Goal: Information Seeking & Learning: Find specific fact

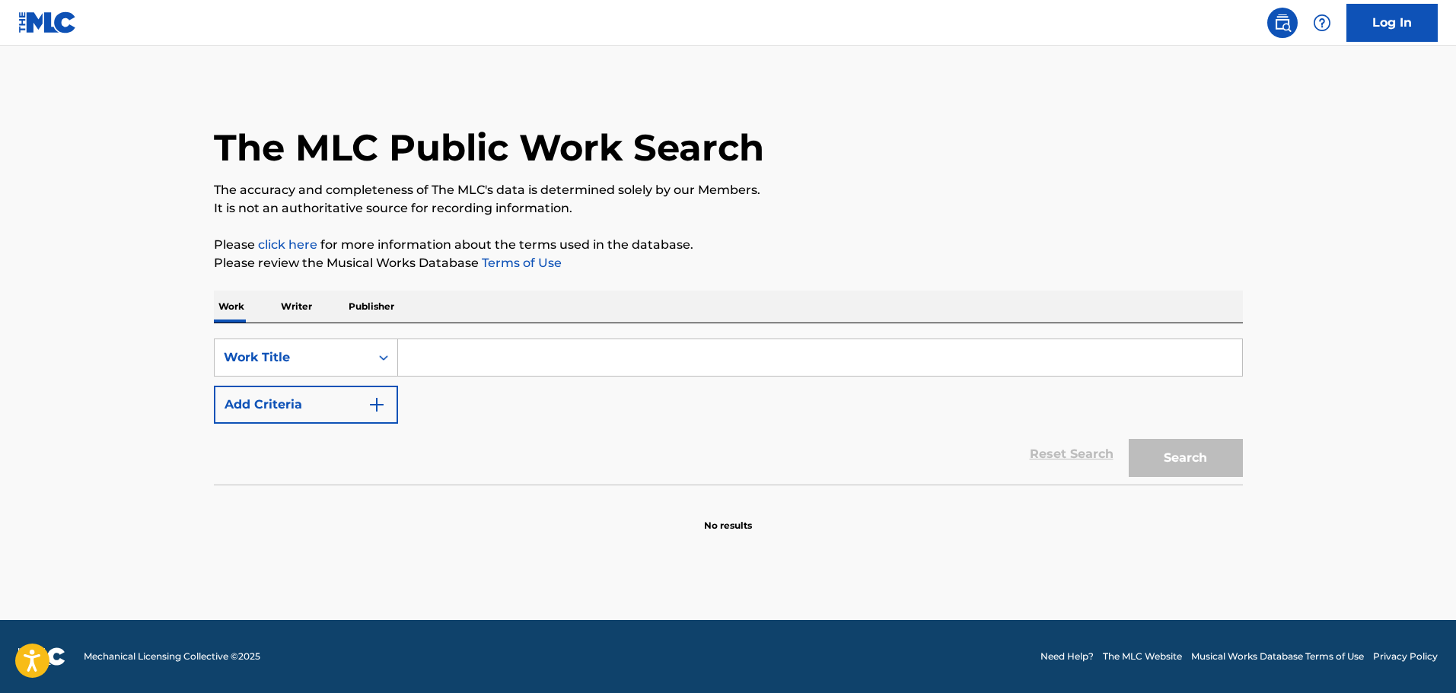
click at [423, 345] on input "Search Form" at bounding box center [820, 357] width 844 height 37
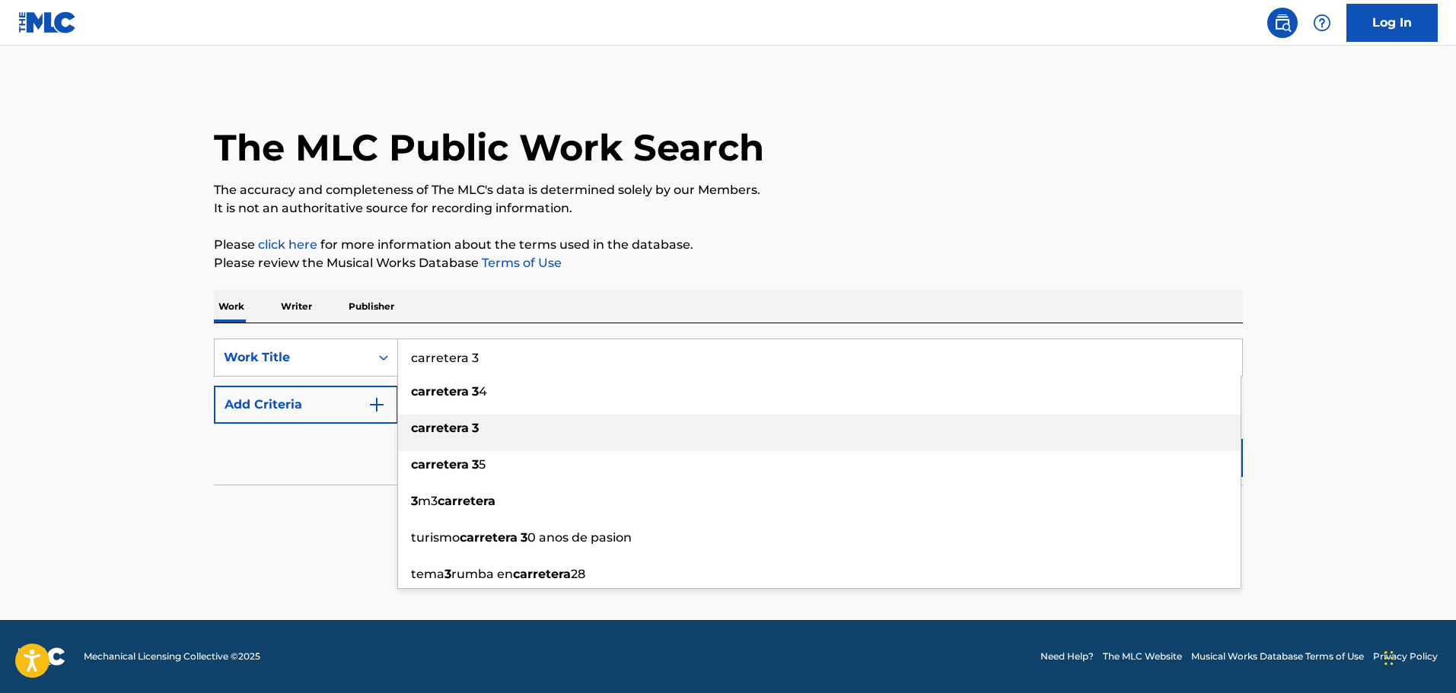
type input "carretera 3"
click at [453, 428] on strong "carretera" at bounding box center [440, 428] width 58 height 14
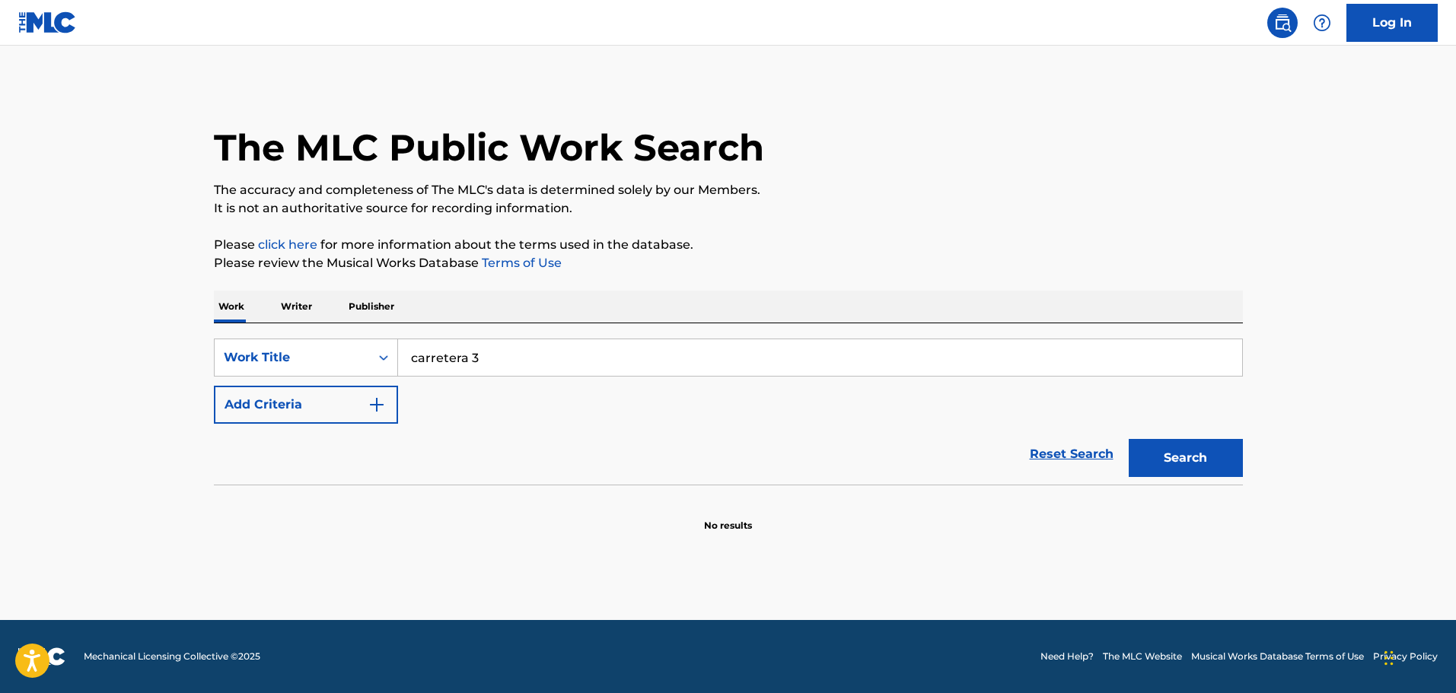
click at [1181, 451] on button "Search" at bounding box center [1185, 458] width 114 height 38
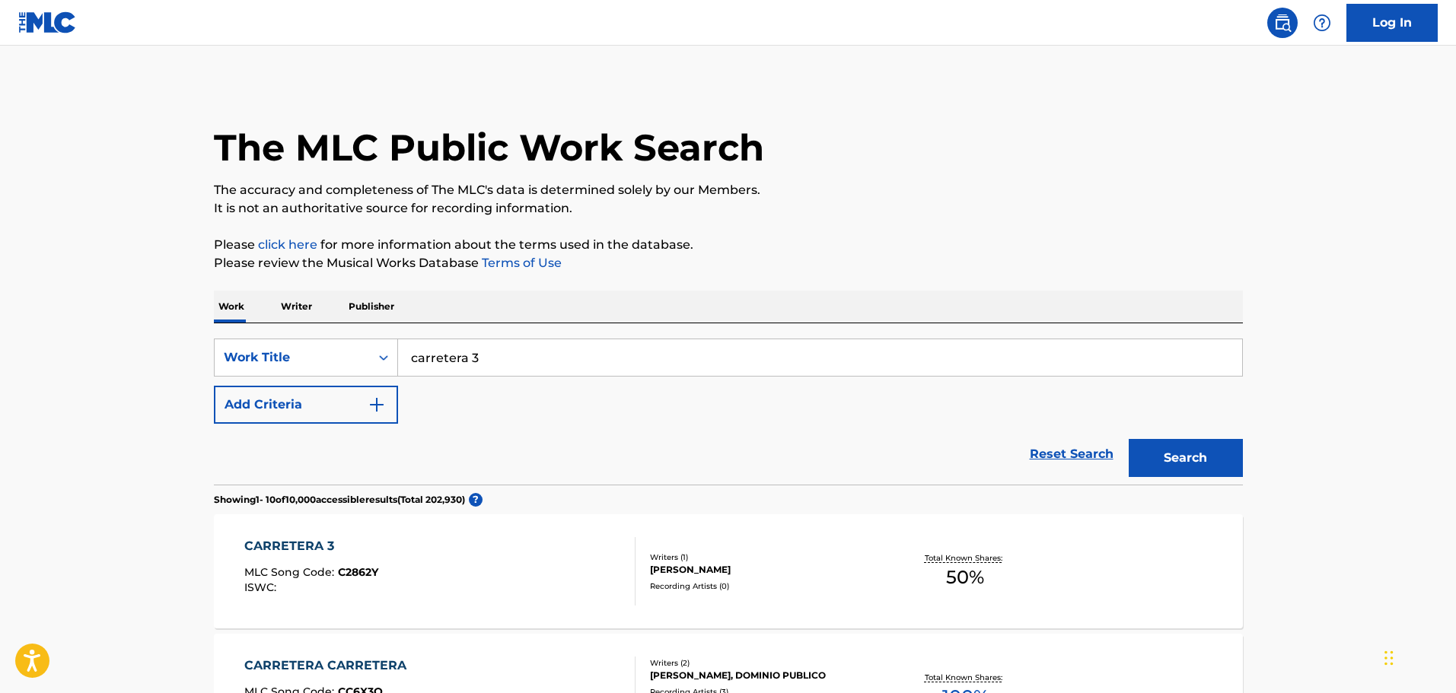
click at [365, 388] on button "Add Criteria" at bounding box center [306, 405] width 184 height 38
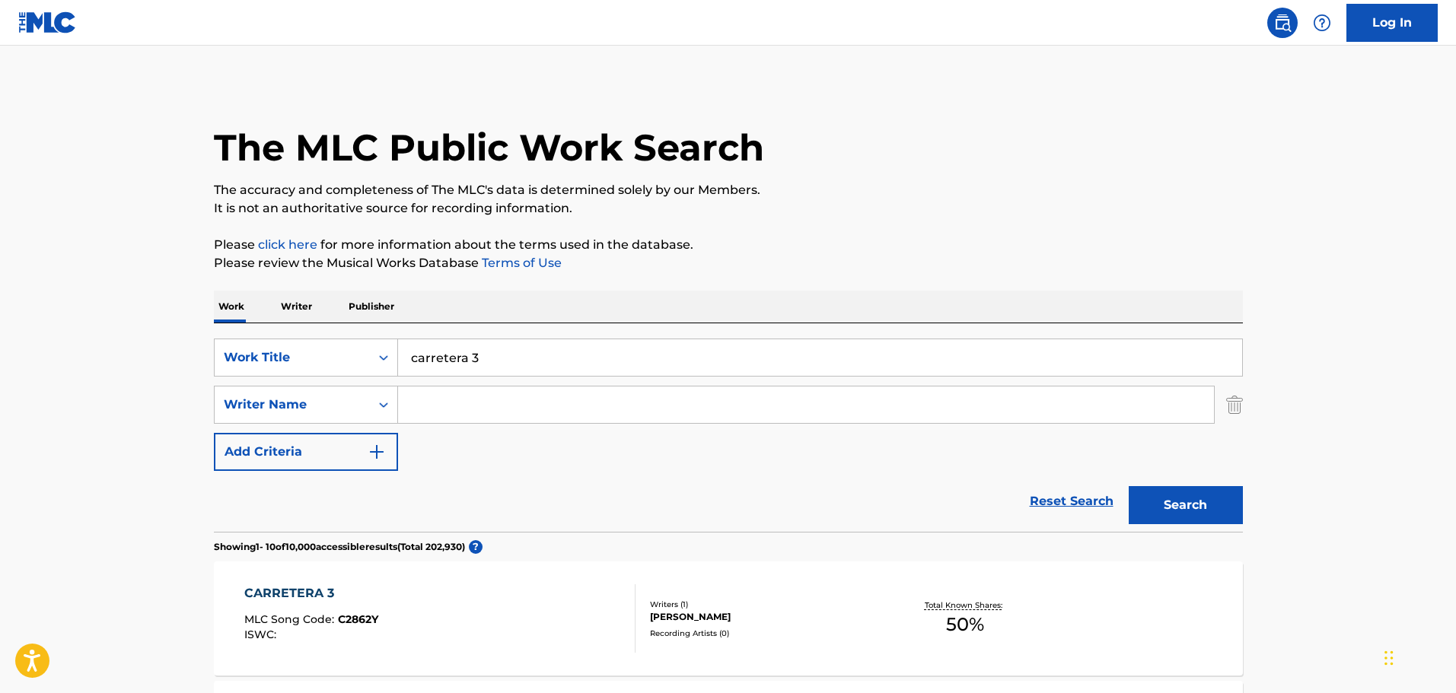
click at [484, 406] on input "Search Form" at bounding box center [806, 405] width 816 height 37
paste input "[PERSON_NAME]"
type input "[PERSON_NAME]"
click at [1128, 486] on button "Search" at bounding box center [1185, 505] width 114 height 38
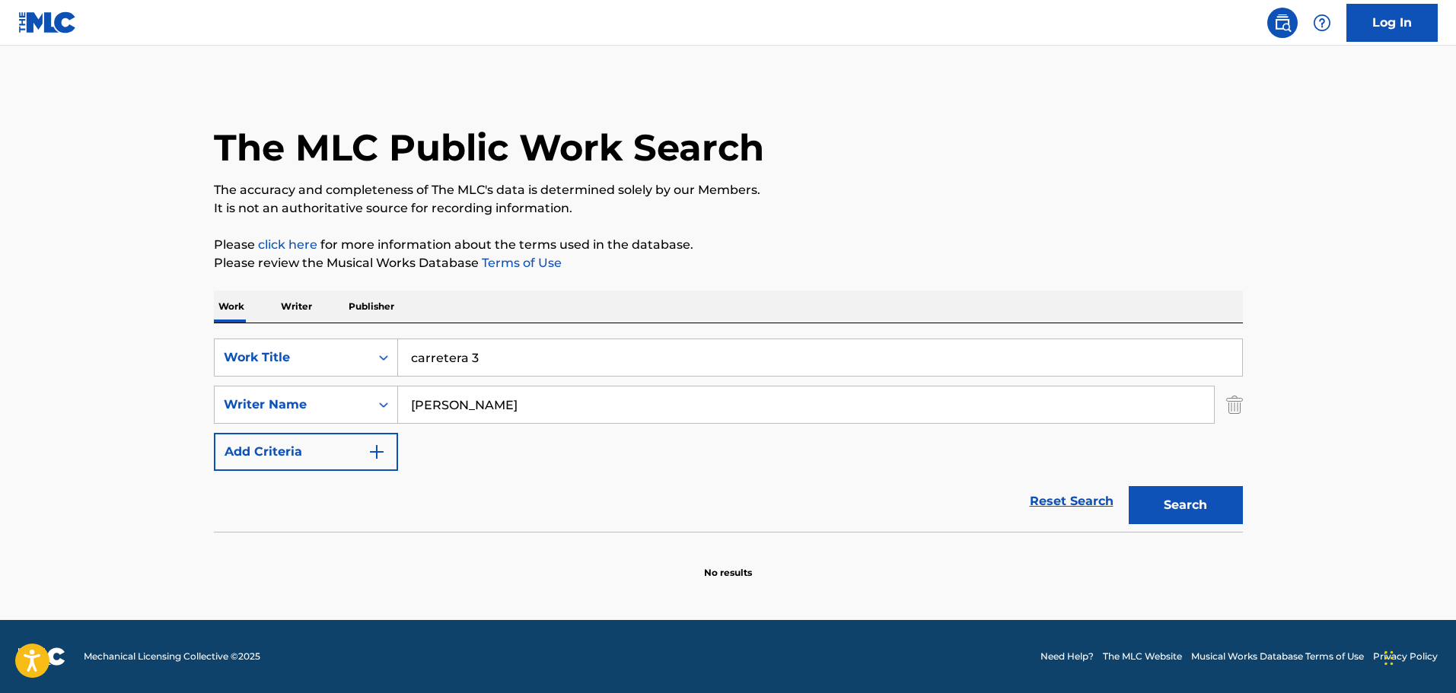
click at [489, 406] on input "[PERSON_NAME]" at bounding box center [806, 405] width 816 height 37
click at [1222, 409] on div "SearchWithCriteria1b3cb0bc-b808-45b9-9bcf-ee5ef31b5983 Writer Name [PERSON_NAME]" at bounding box center [728, 405] width 1029 height 38
click at [1233, 406] on img "Search Form" at bounding box center [1234, 405] width 17 height 38
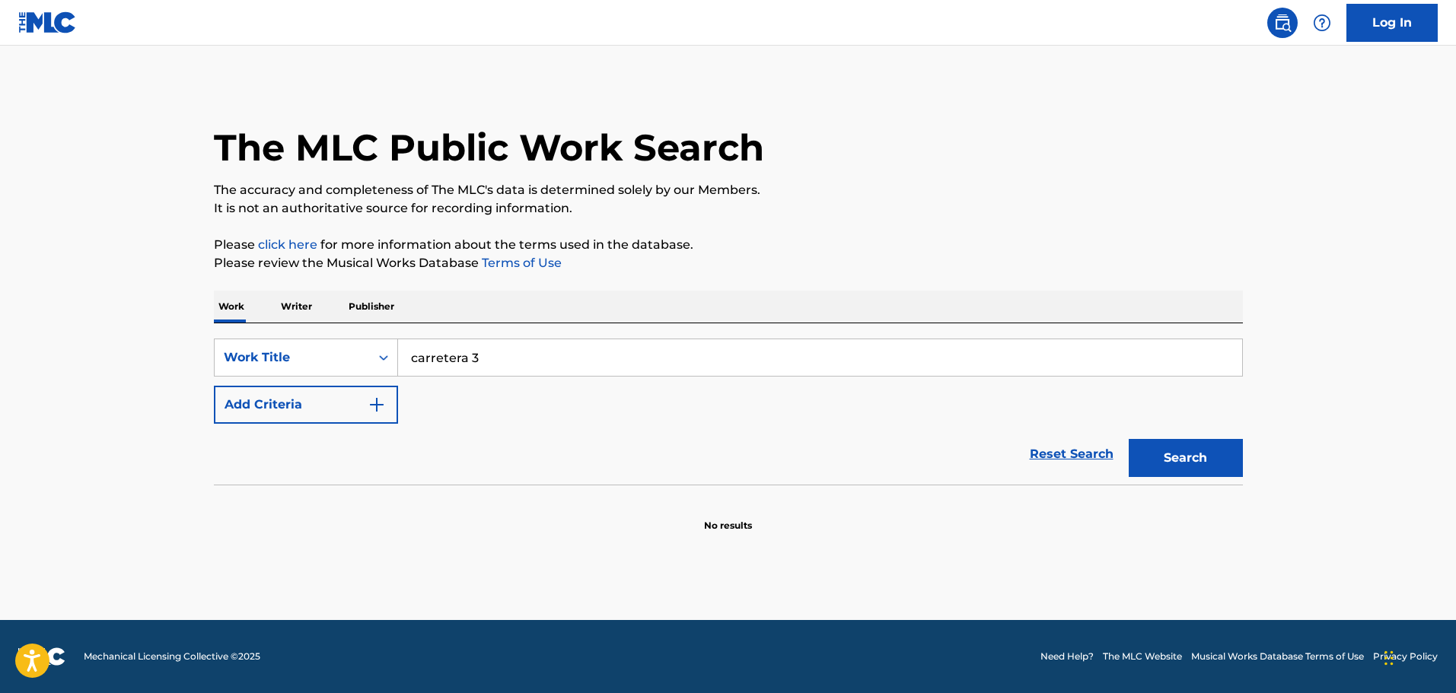
click at [1182, 449] on button "Search" at bounding box center [1185, 458] width 114 height 38
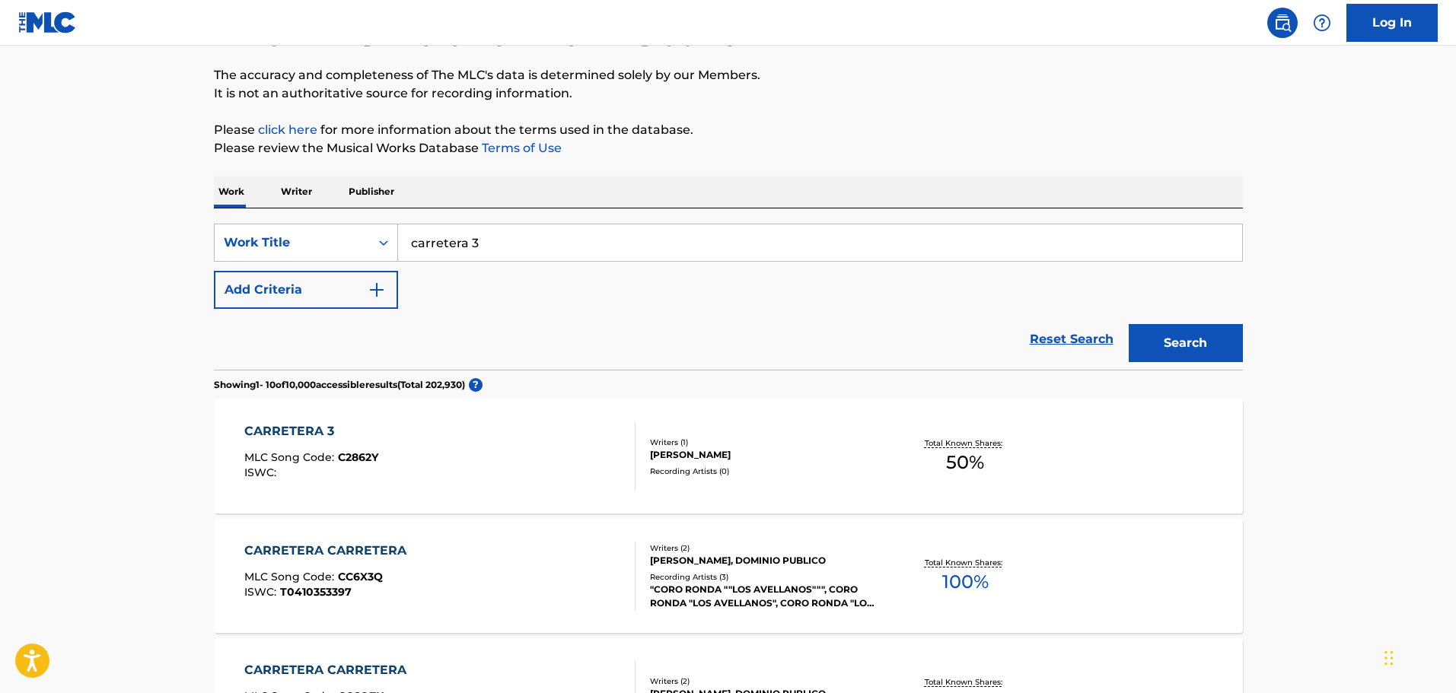
scroll to position [152, 0]
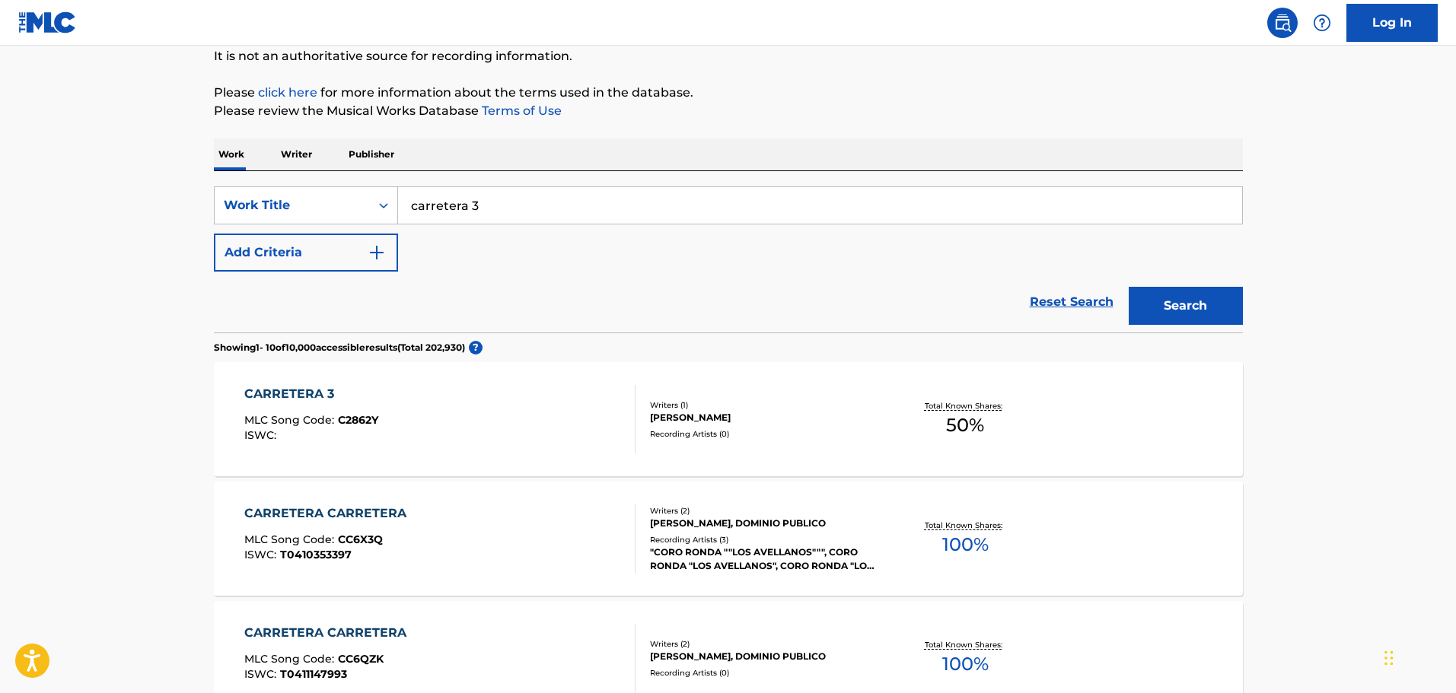
click at [517, 424] on div "CARRETERA 3 MLC Song Code : C2862Y ISWC :" at bounding box center [439, 419] width 391 height 68
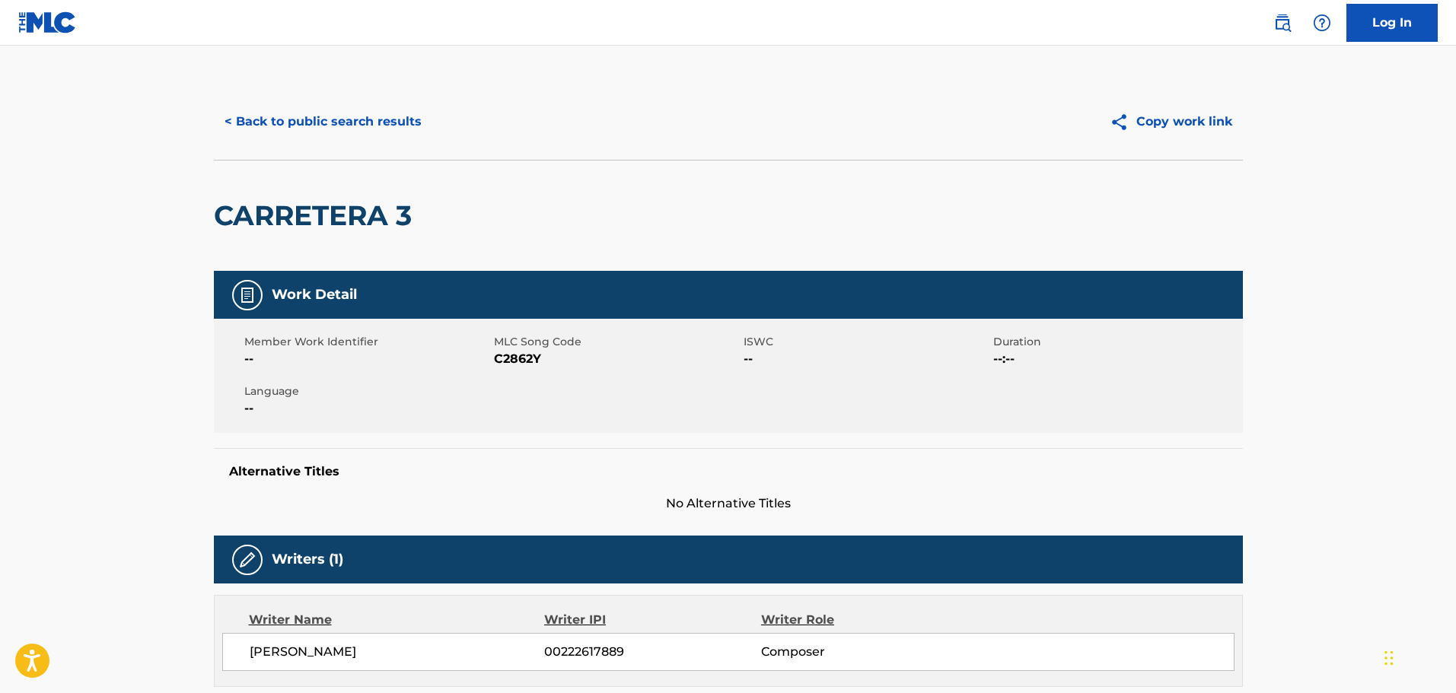
click at [289, 124] on button "< Back to public search results" at bounding box center [323, 122] width 218 height 38
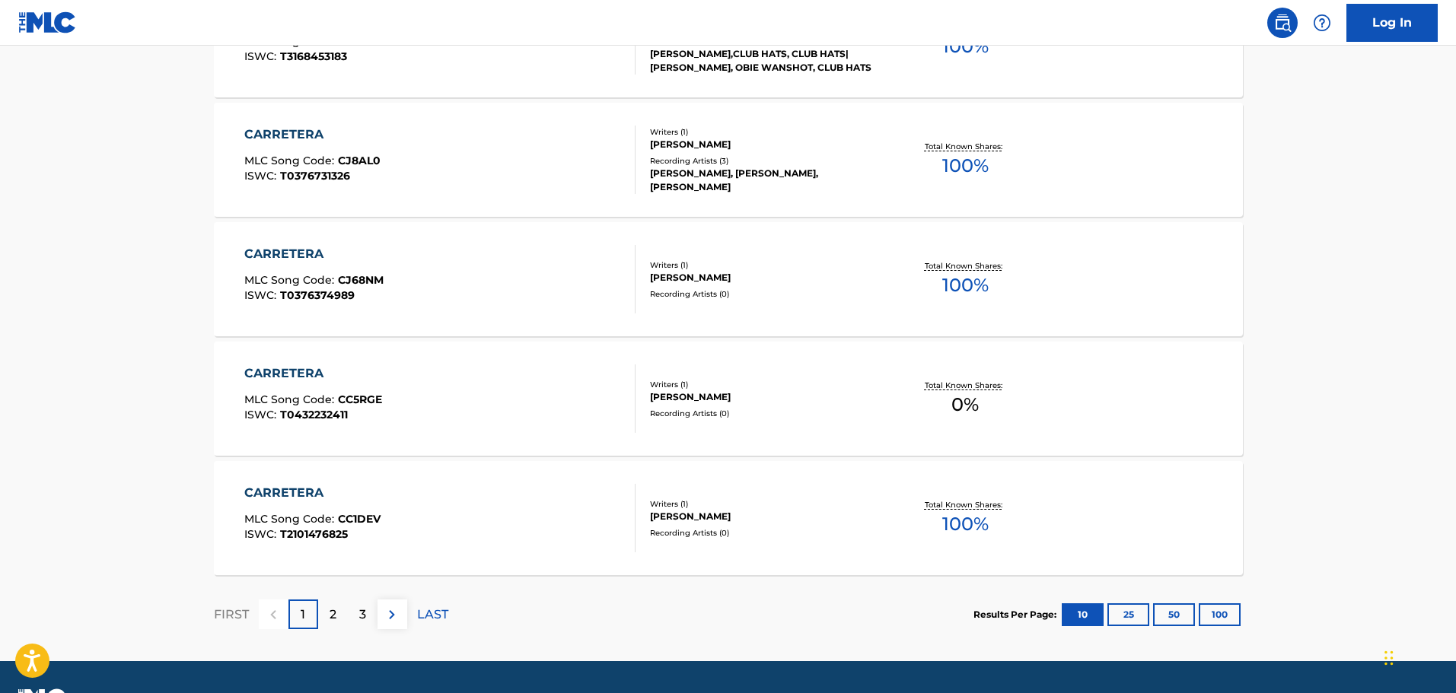
scroll to position [1141, 0]
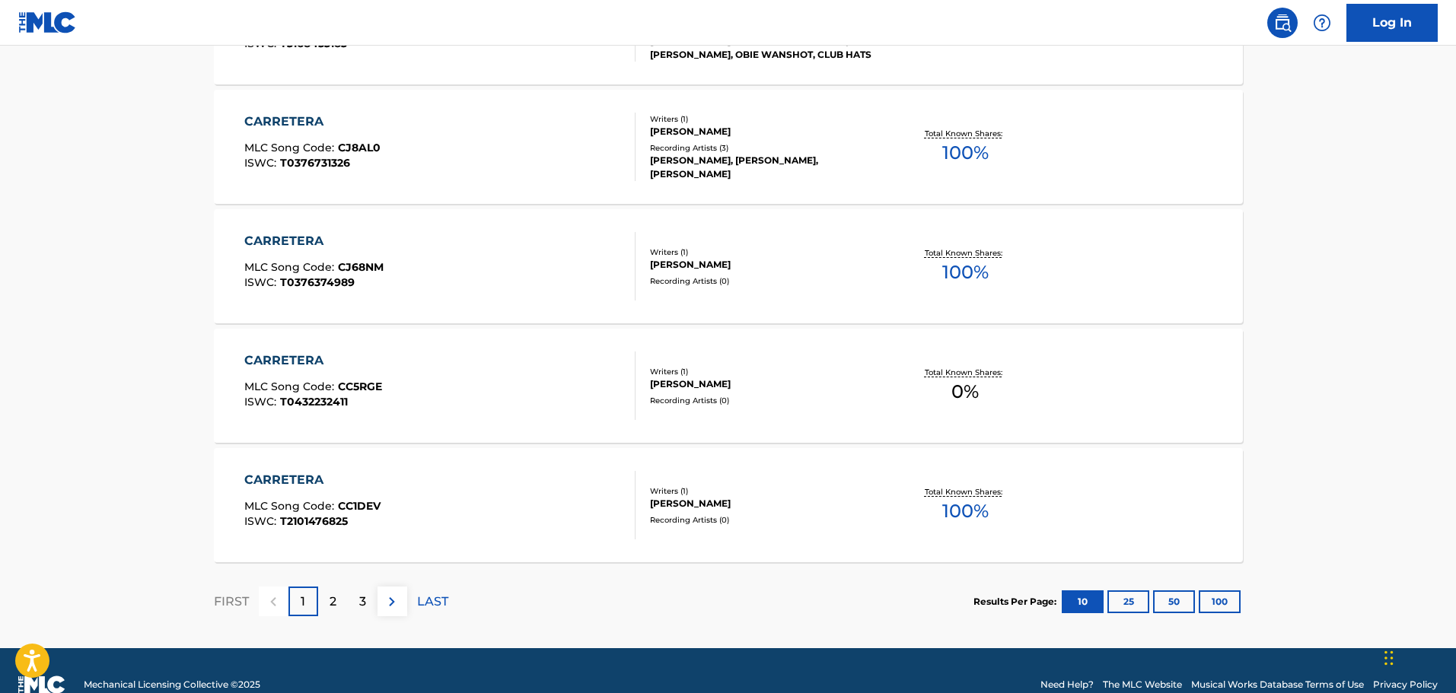
click at [334, 593] on p "2" at bounding box center [332, 602] width 7 height 18
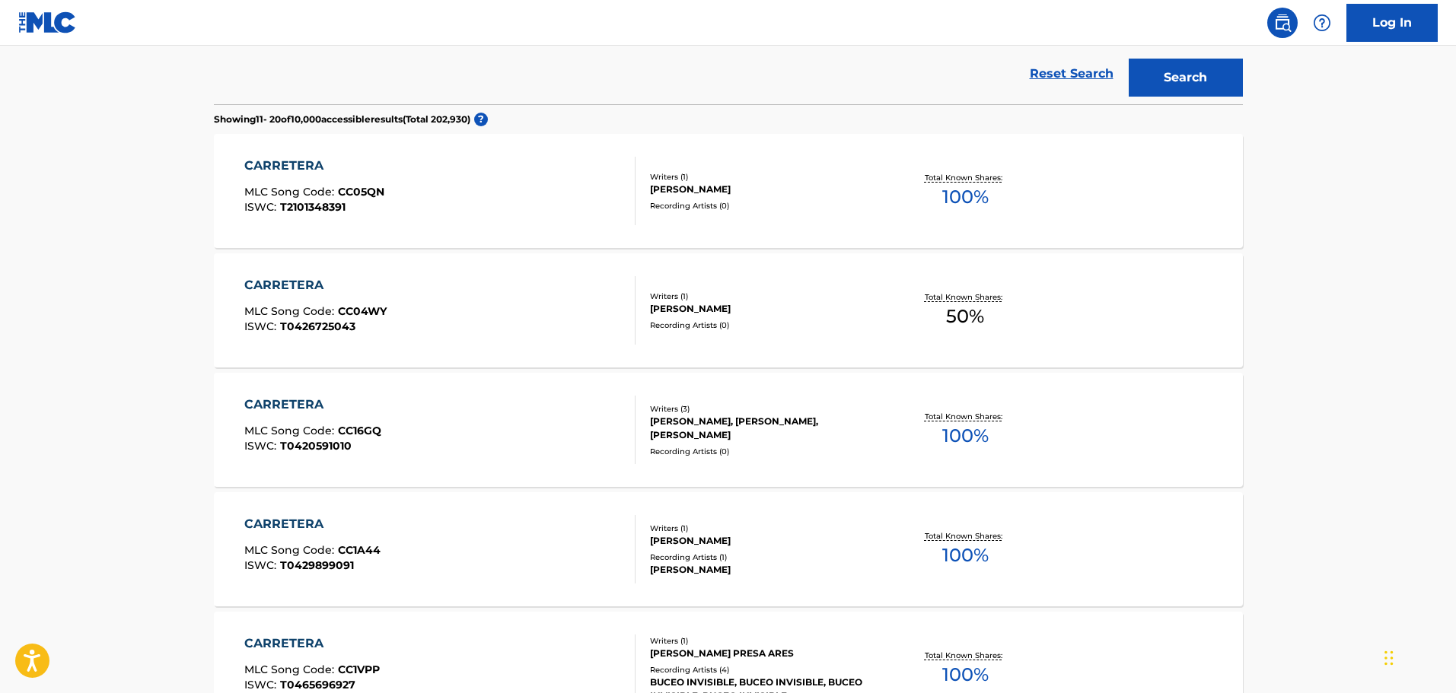
scroll to position [1169, 0]
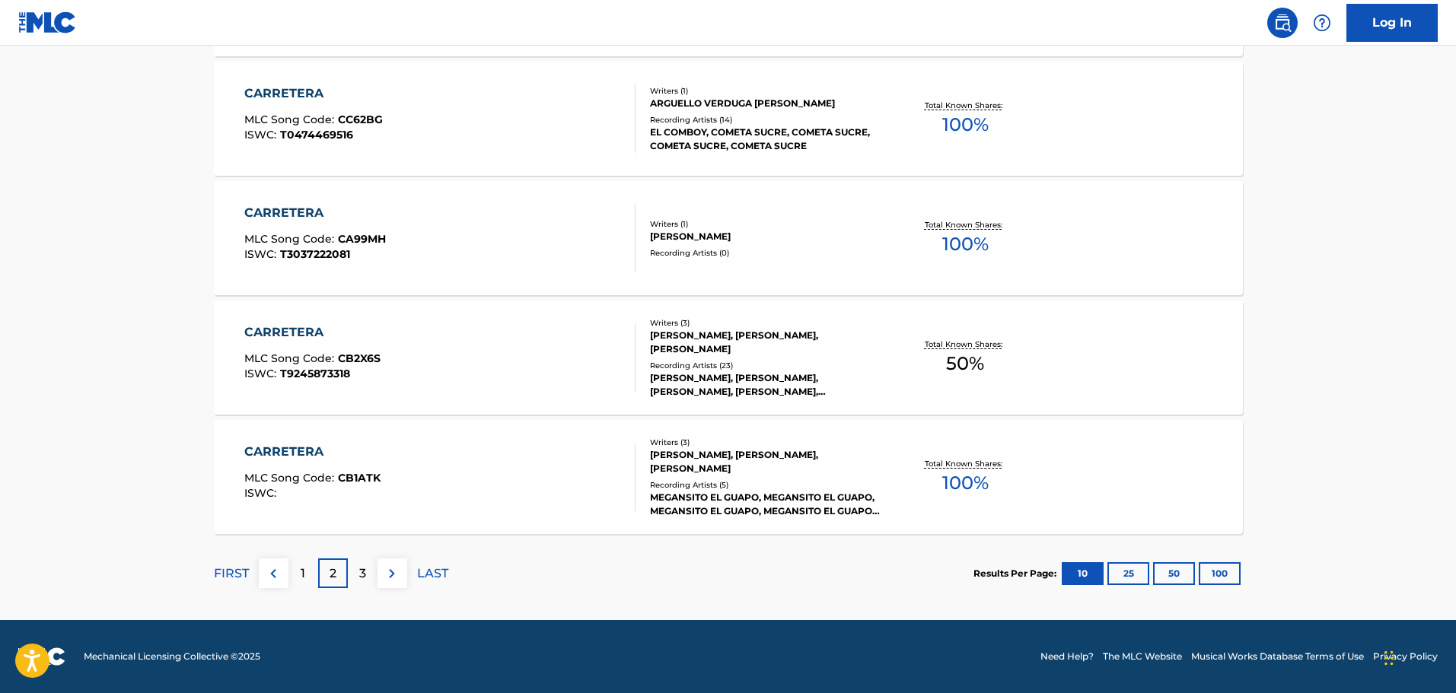
click at [294, 574] on div "1" at bounding box center [303, 573] width 30 height 30
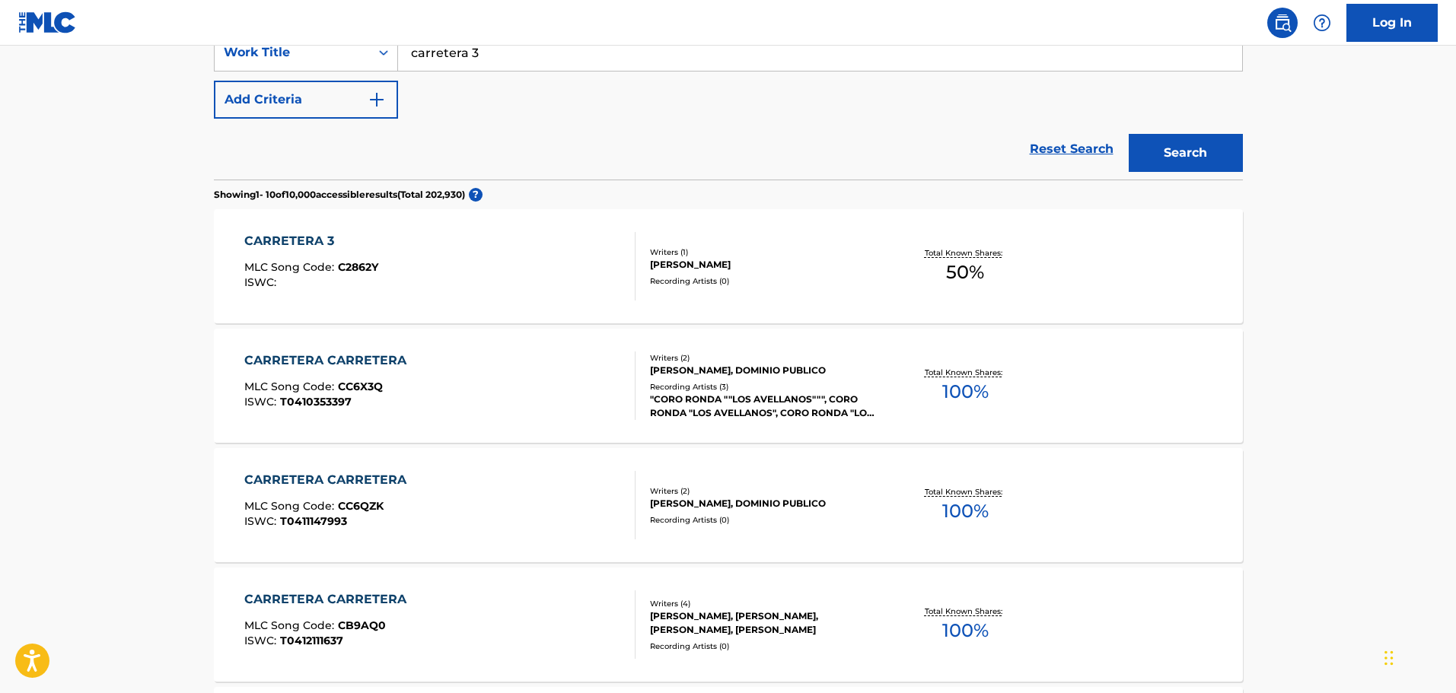
scroll to position [304, 0]
click at [774, 263] on div "[PERSON_NAME]" at bounding box center [765, 266] width 230 height 14
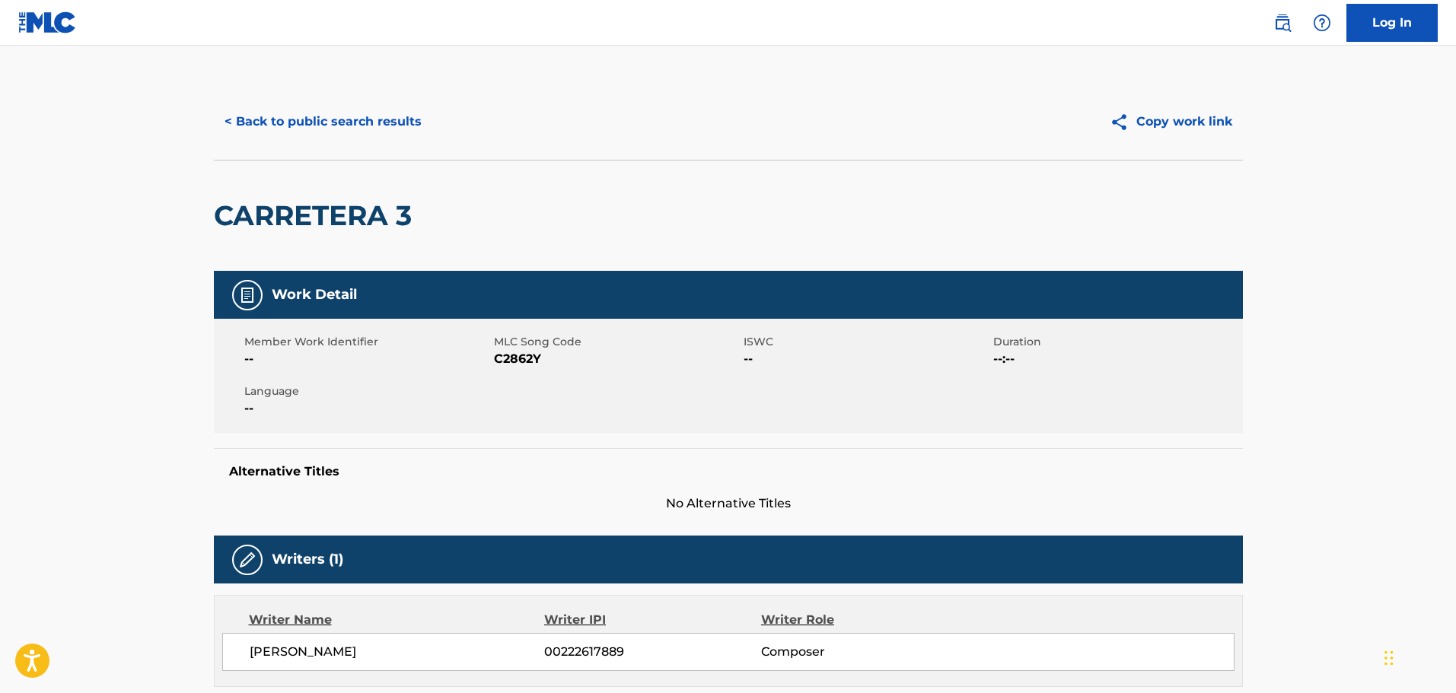
click at [317, 108] on button "< Back to public search results" at bounding box center [323, 122] width 218 height 38
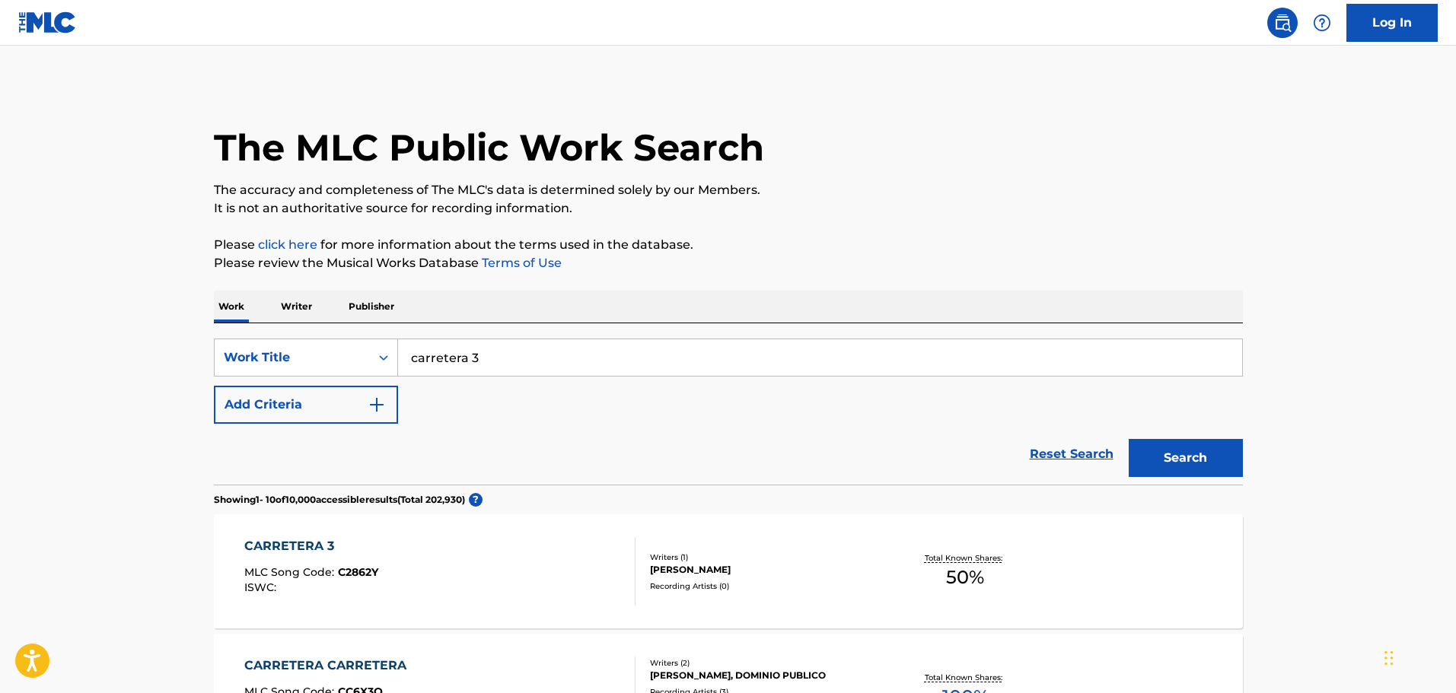
click at [448, 364] on input "carretera 3" at bounding box center [820, 357] width 844 height 37
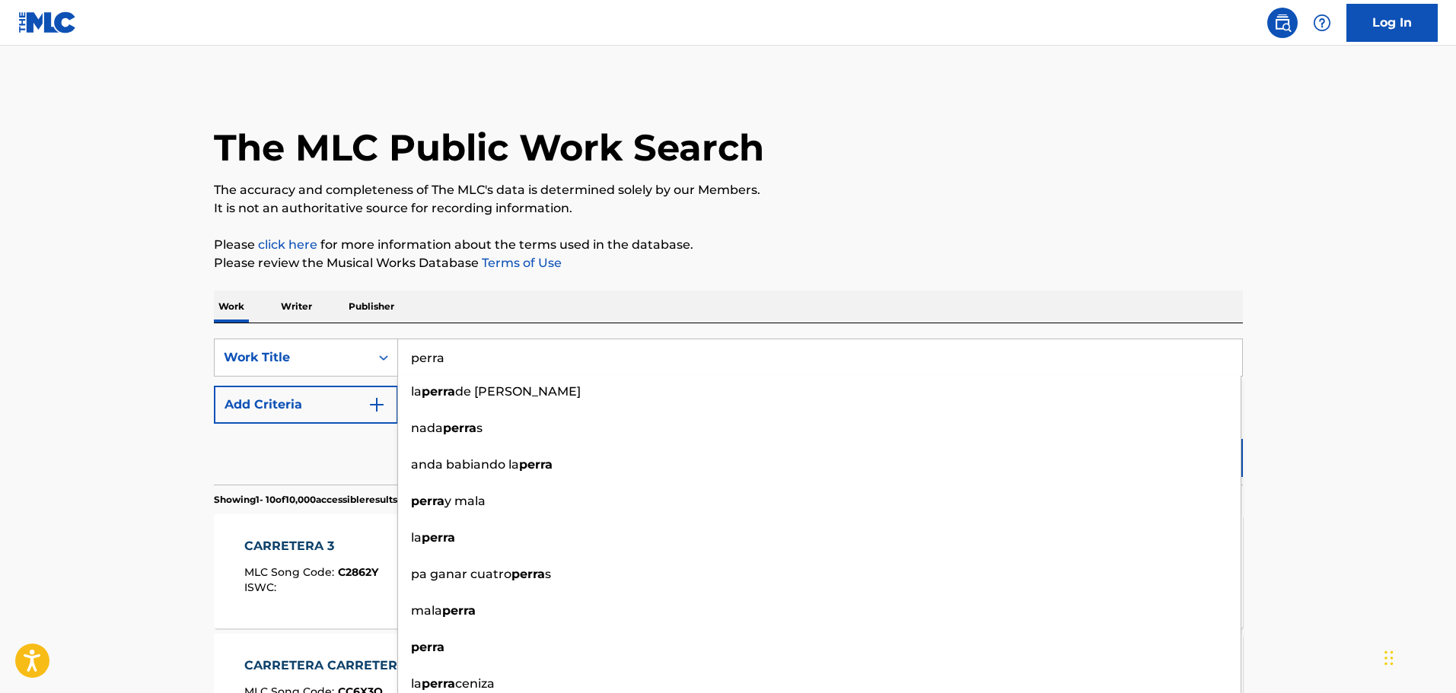
type input "perra"
click at [357, 436] on div "Reset Search Search" at bounding box center [728, 454] width 1029 height 61
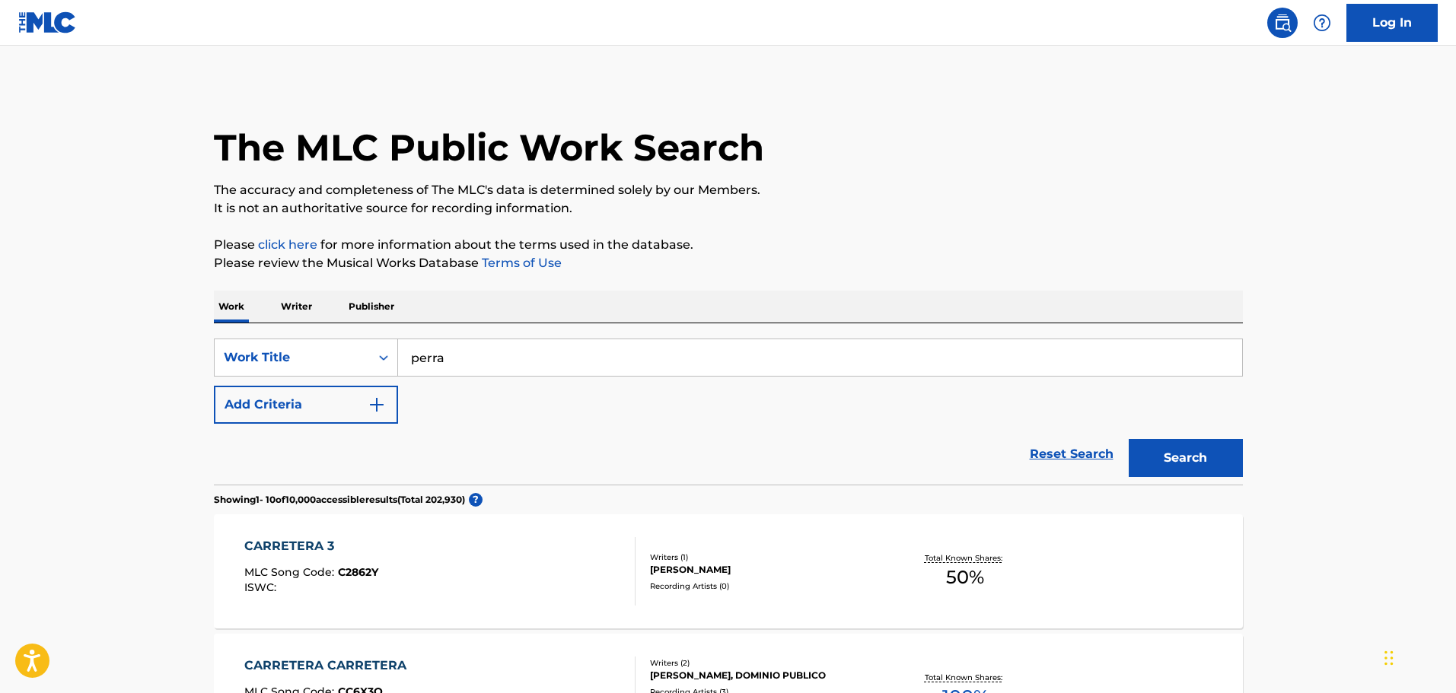
click at [363, 406] on button "Add Criteria" at bounding box center [306, 405] width 184 height 38
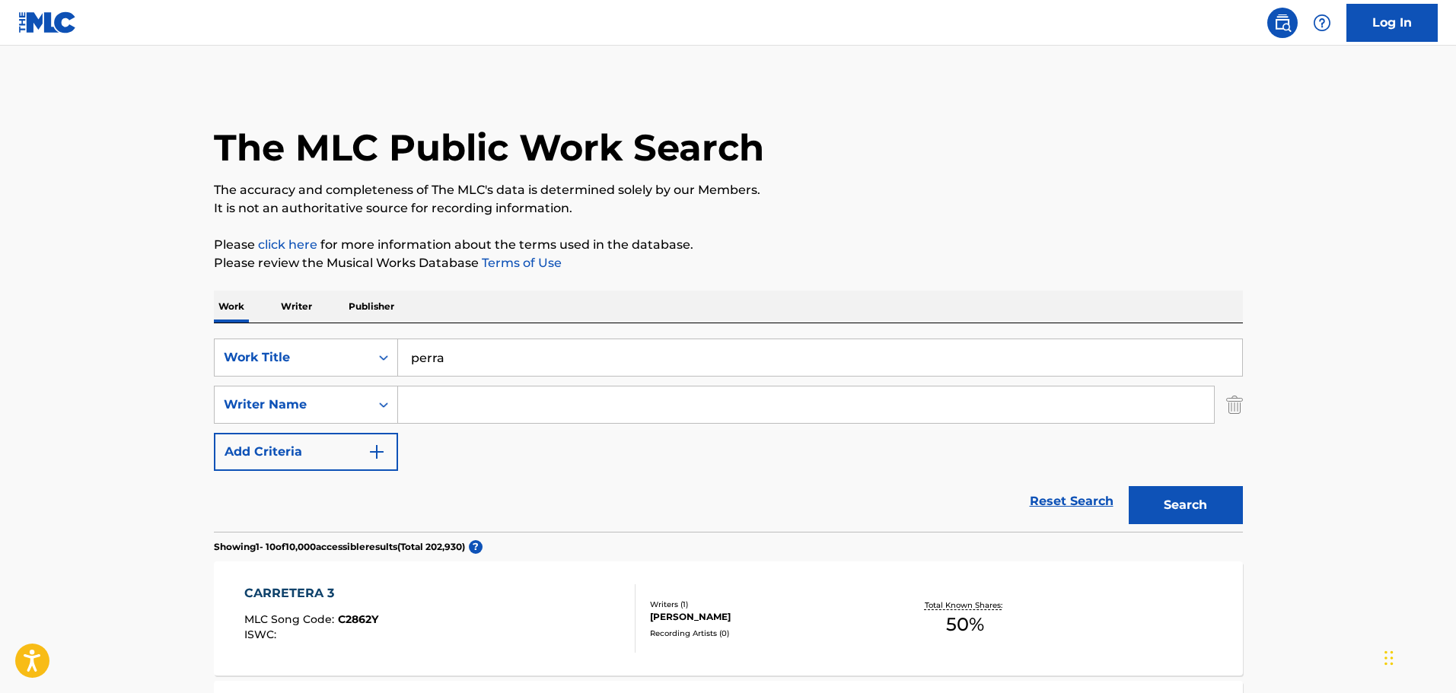
click at [476, 406] on input "Search Form" at bounding box center [806, 405] width 816 height 37
type input "[PERSON_NAME]"
click at [1128, 486] on button "Search" at bounding box center [1185, 505] width 114 height 38
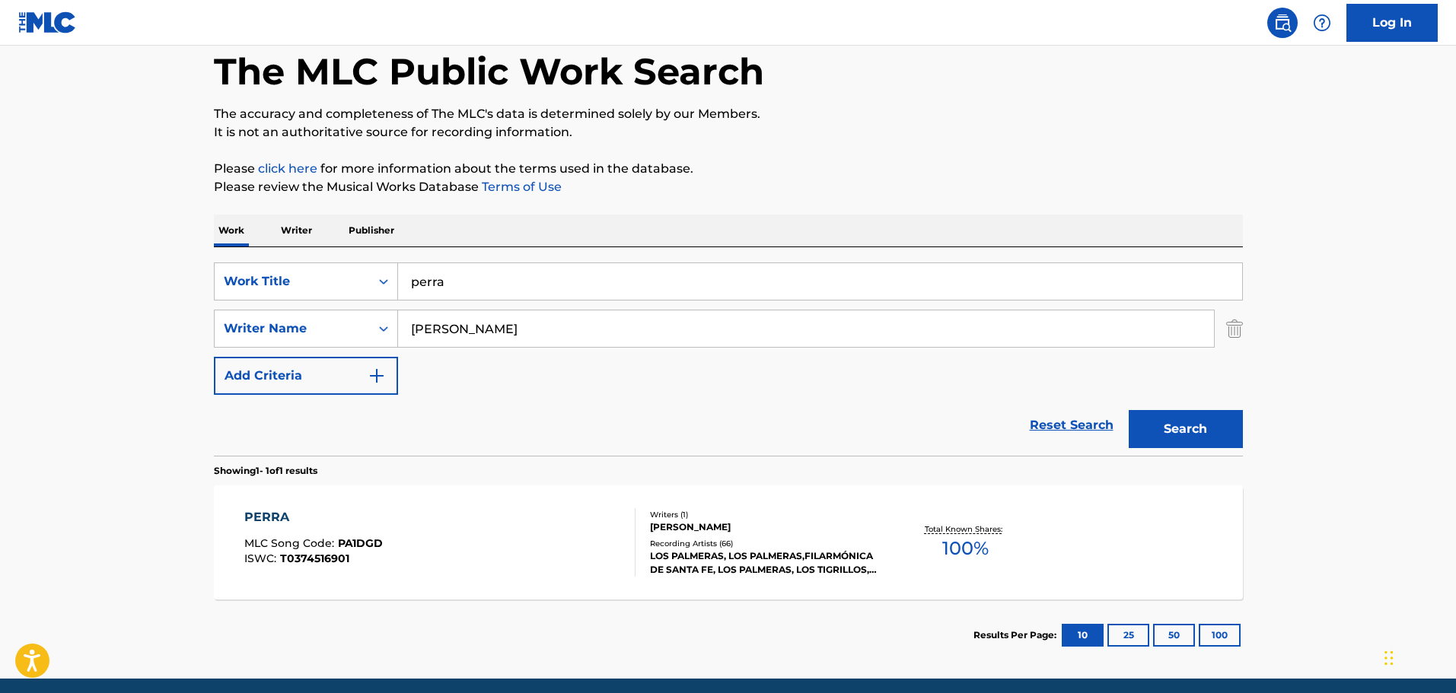
scroll to position [135, 0]
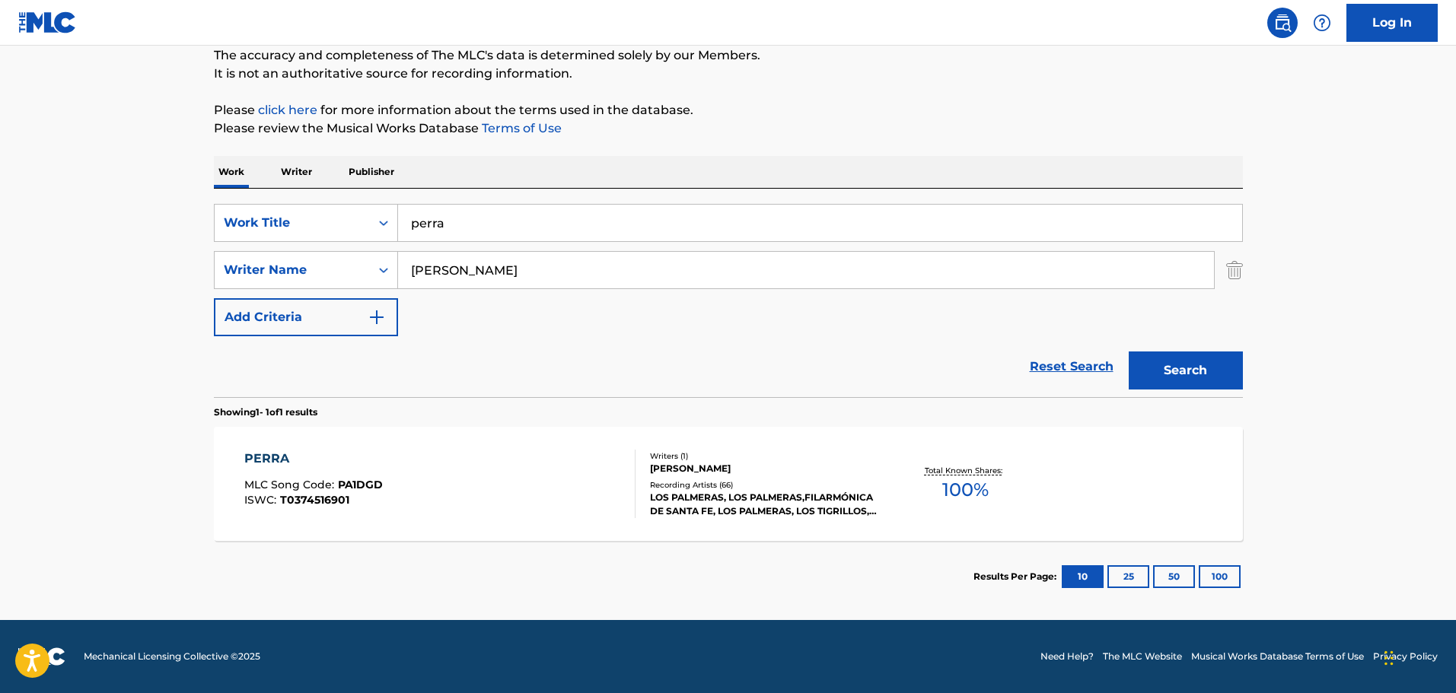
click at [473, 479] on div "PERRA MLC Song Code : PA1DGD ISWC : T0374516901" at bounding box center [439, 484] width 391 height 68
